Goal: Entertainment & Leisure: Consume media (video, audio)

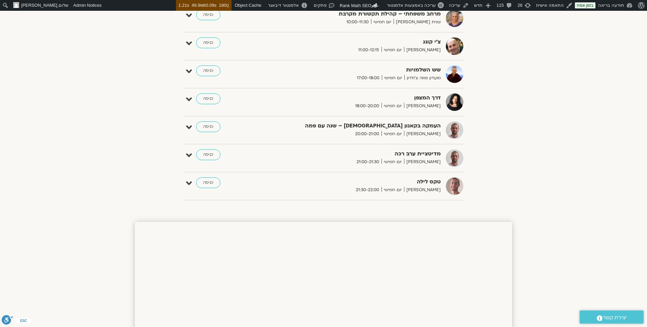
scroll to position [326, 0]
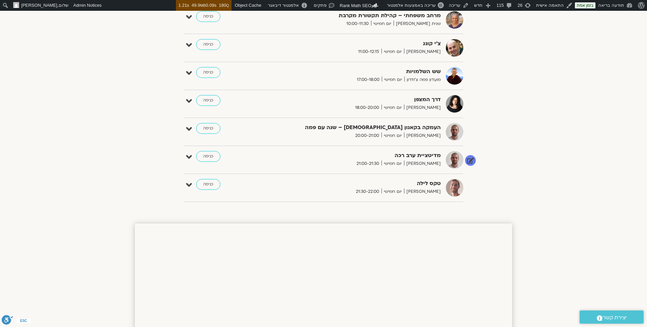
click at [185, 154] on div "מדיטציית ערב רכה דקל קנטי יום חמישי 21:00-21:30 כניסה עריכה דף המפגש" at bounding box center [324, 160] width 280 height 18
click at [470, 159] on link at bounding box center [470, 160] width 12 height 12
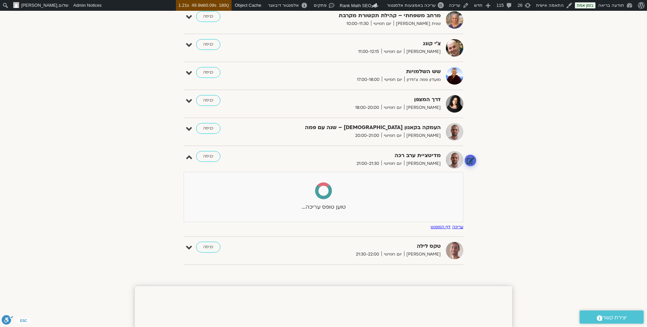
select select
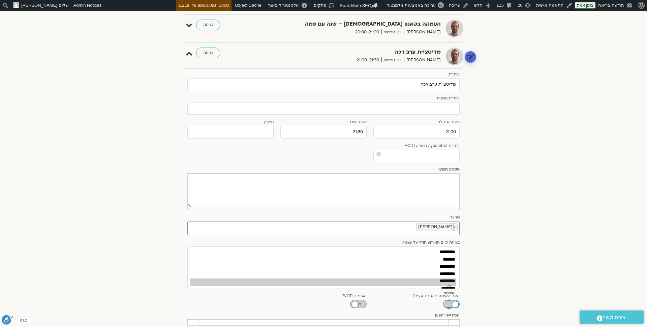
scroll to position [433, 0]
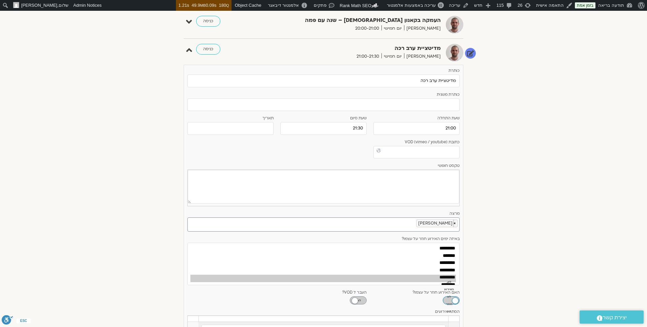
click at [455, 220] on span "×" at bounding box center [454, 223] width 2 height 7
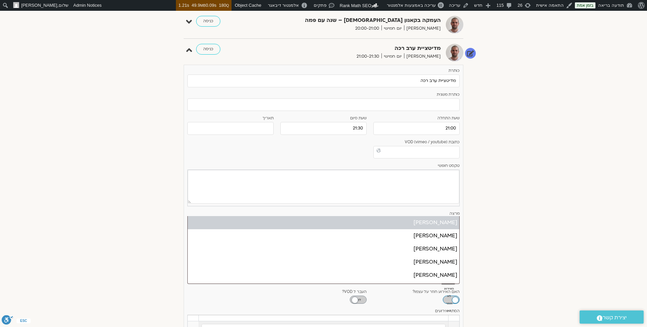
select select "******"
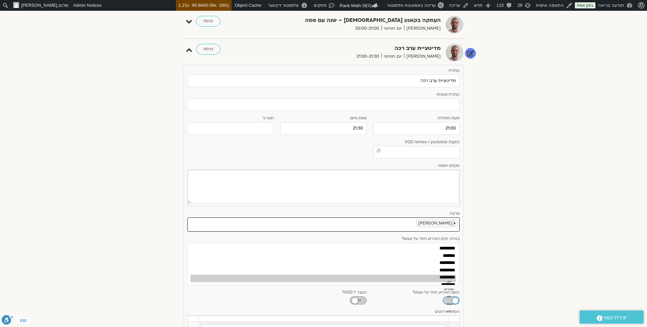
click at [455, 220] on span "×" at bounding box center [454, 223] width 2 height 7
select select
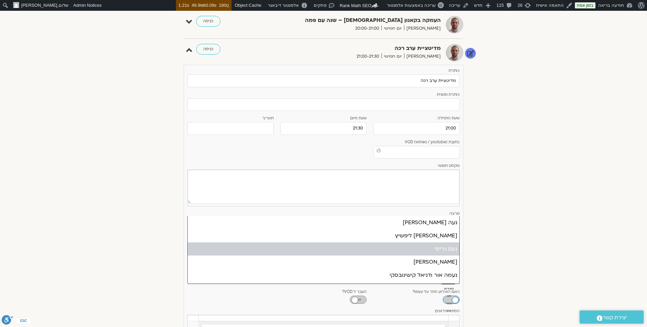
type input "נע"
select select "******"
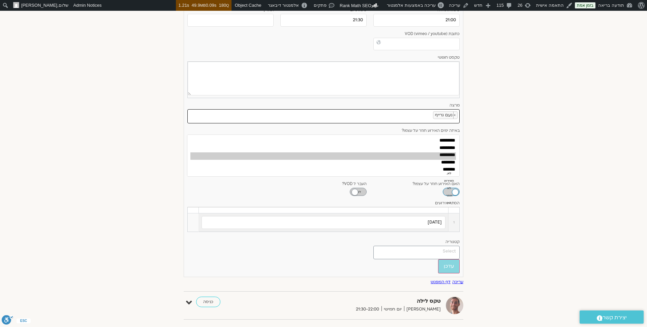
scroll to position [554, 0]
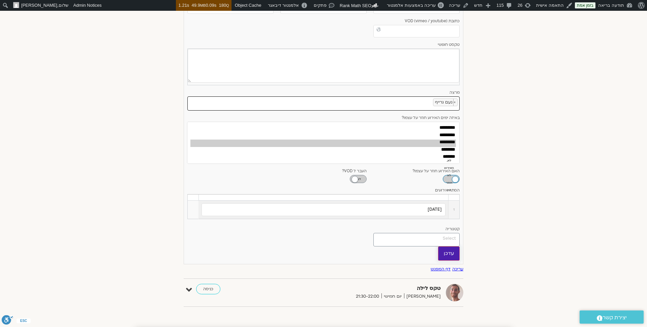
click at [449, 249] on input "עדכן" at bounding box center [449, 253] width 22 height 14
type input "עדכן"
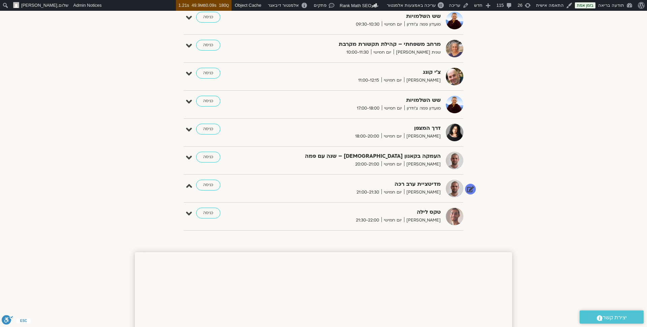
scroll to position [0, 0]
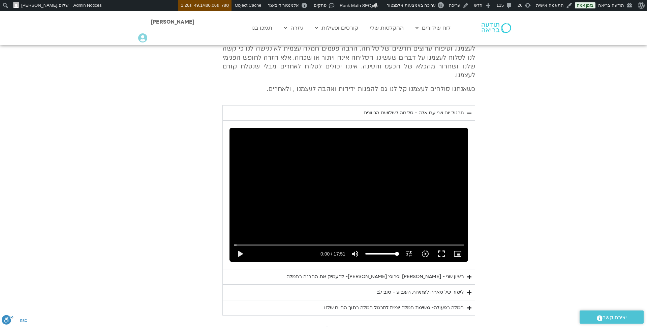
scroll to position [305, 0]
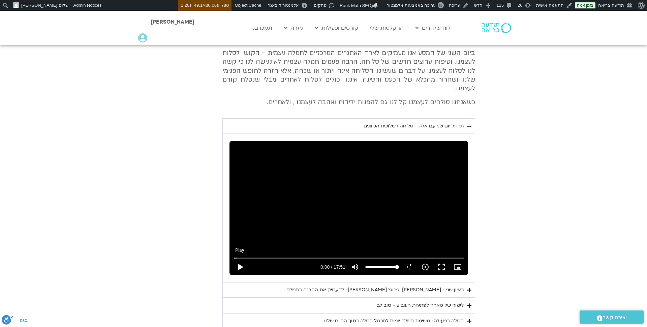
click at [239, 260] on button "play_arrow" at bounding box center [240, 267] width 16 height 16
click at [440, 259] on button "fullscreen" at bounding box center [441, 267] width 16 height 16
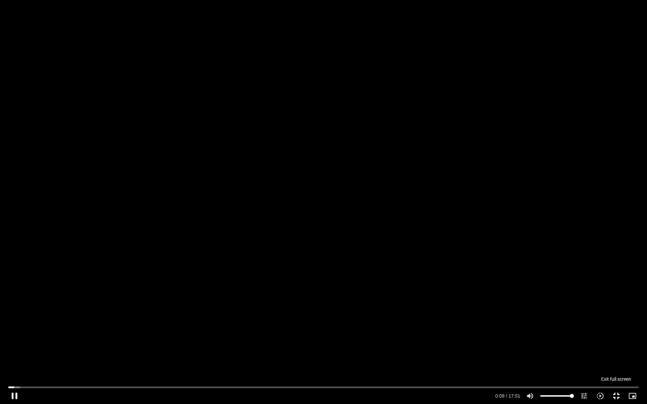
click at [616, 397] on button "fullscreen_exit" at bounding box center [616, 396] width 16 height 16
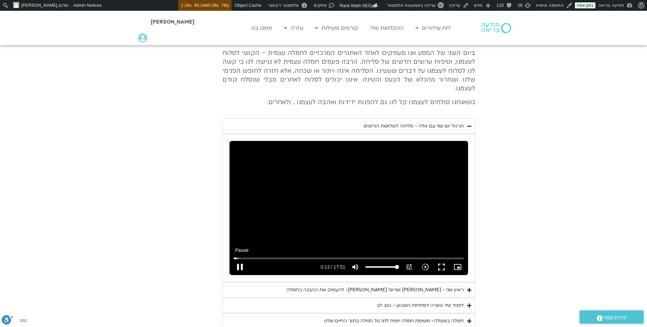
click at [240, 259] on button "pause" at bounding box center [240, 267] width 16 height 16
click at [259, 256] on input "Seek" at bounding box center [349, 258] width 230 height 4
click at [237, 259] on button "play_arrow" at bounding box center [240, 267] width 16 height 16
click at [238, 259] on button "pause" at bounding box center [240, 267] width 16 height 16
type input "114.614386"
